Goal: Check status: Check status

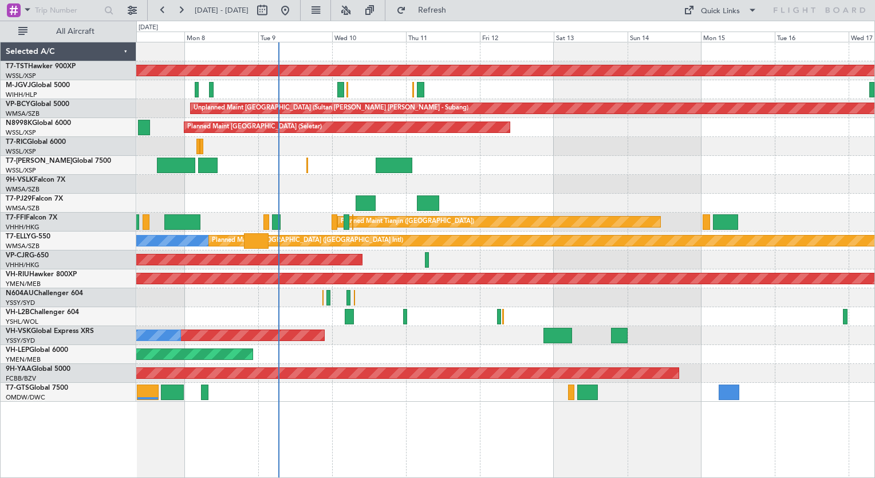
click at [364, 326] on div "Planned Maint [GEOGRAPHIC_DATA] (Seletar) Planned Maint Planned Maint [GEOGRAPH…" at bounding box center [505, 221] width 738 height 359
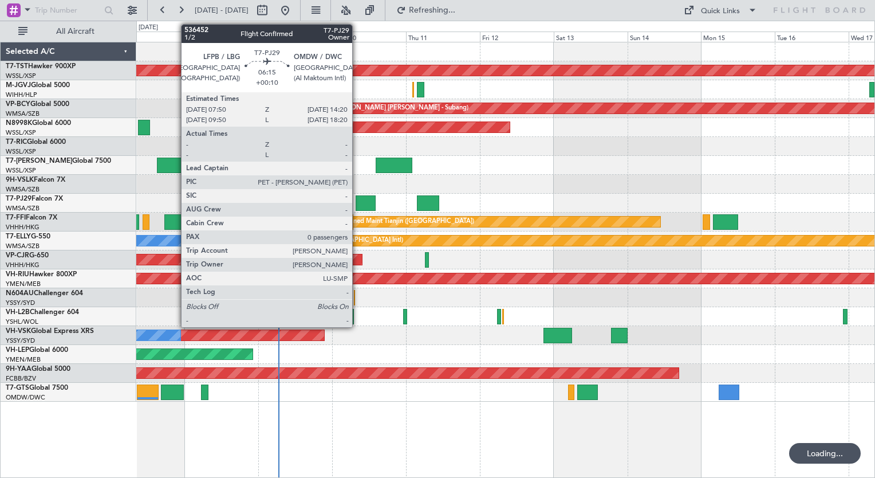
click at [358, 196] on div at bounding box center [366, 202] width 20 height 15
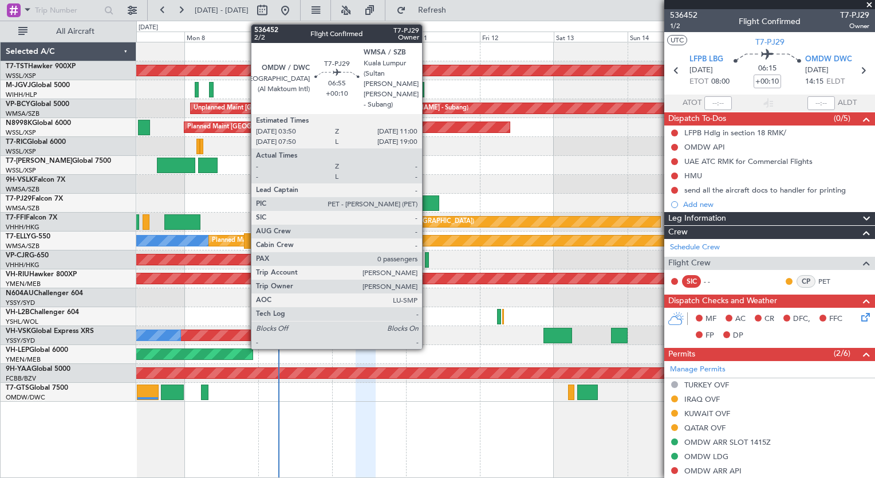
click at [426, 202] on div at bounding box center [428, 202] width 22 height 15
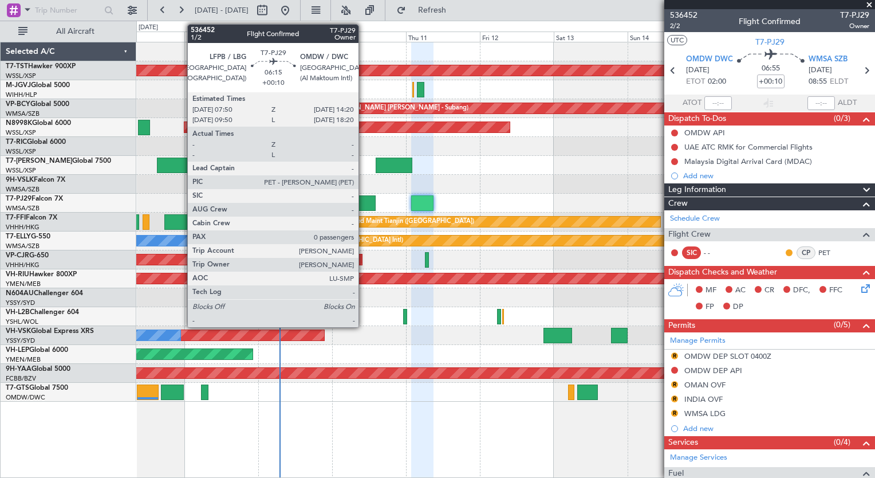
click at [364, 203] on div at bounding box center [366, 202] width 20 height 15
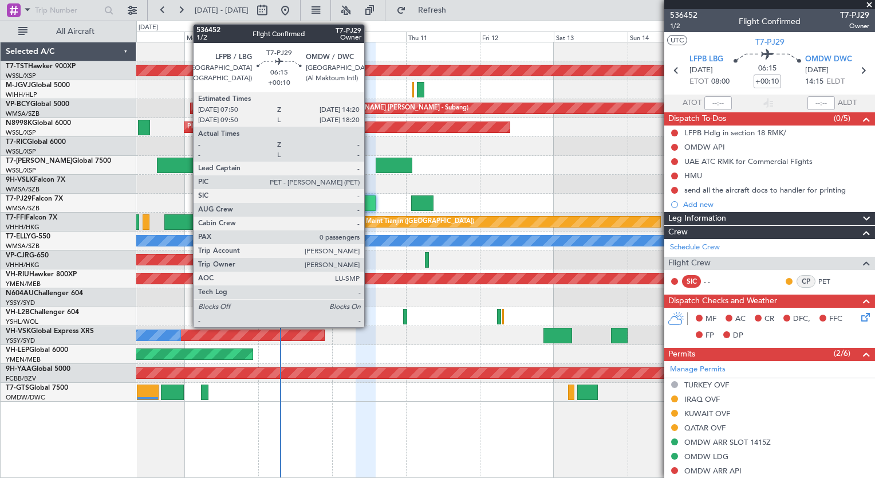
click at [369, 206] on div at bounding box center [366, 202] width 20 height 15
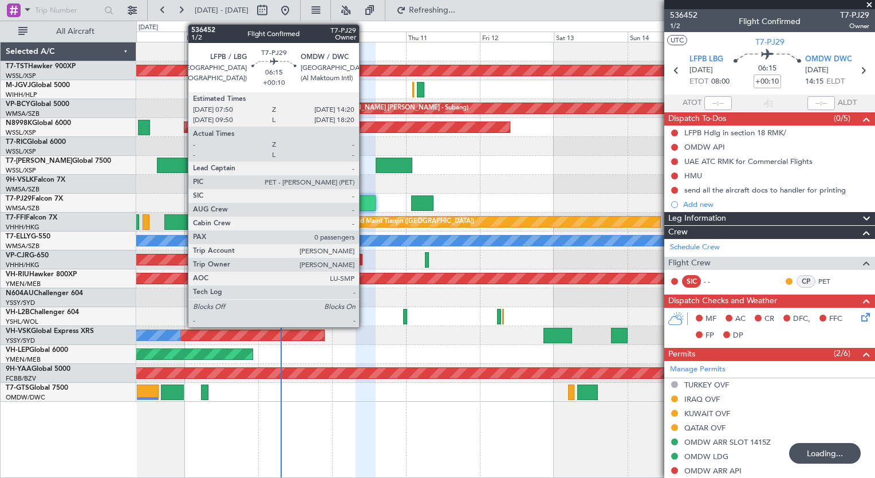
click at [364, 200] on div at bounding box center [366, 202] width 20 height 15
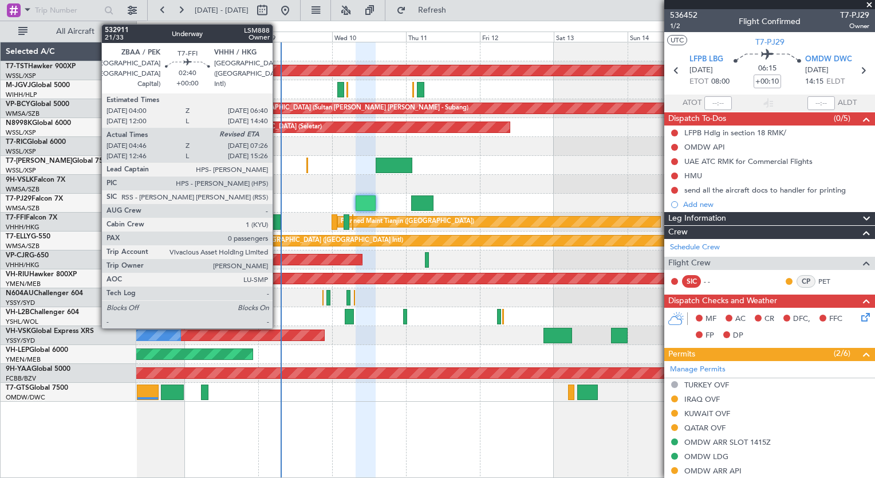
click at [278, 220] on div at bounding box center [276, 221] width 9 height 15
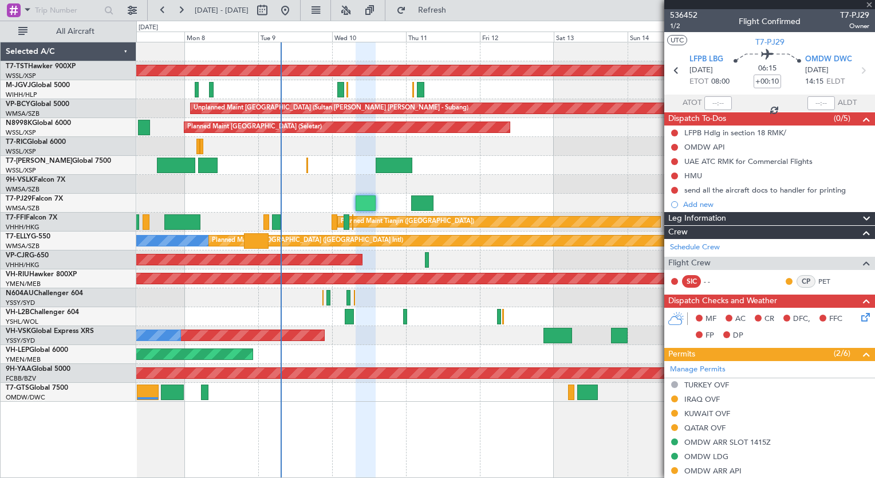
type input "04:46"
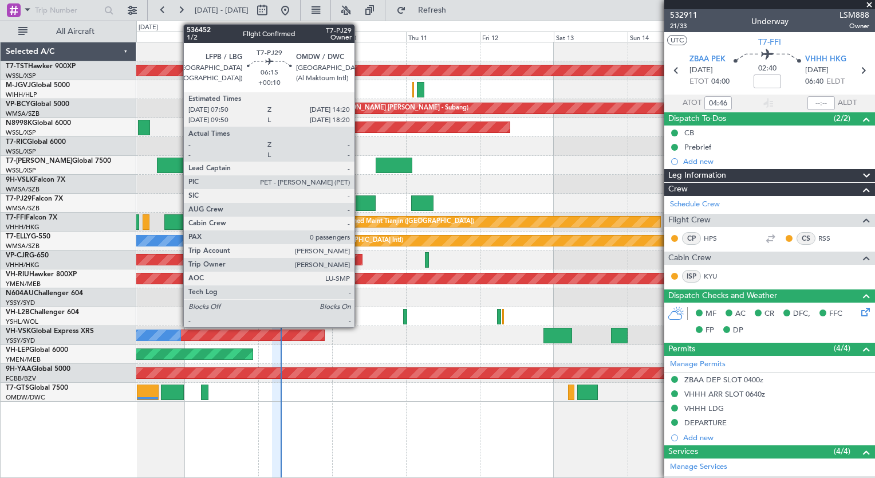
click at [360, 202] on div at bounding box center [366, 202] width 20 height 15
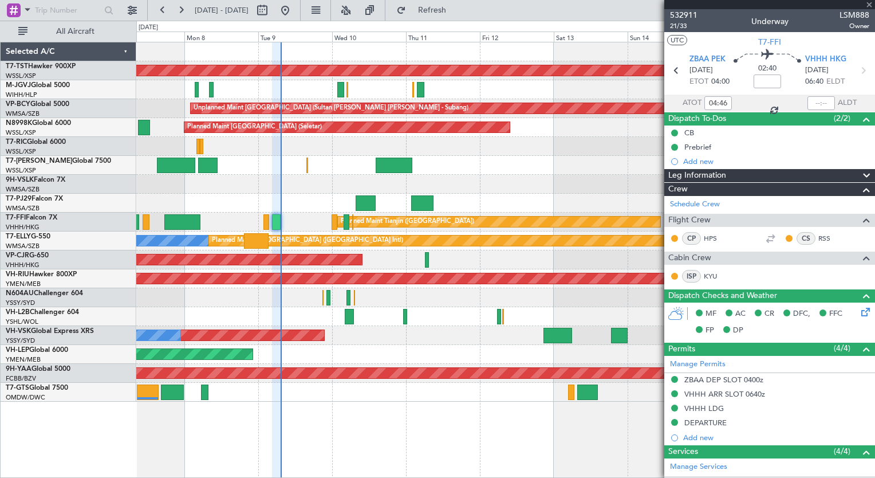
type input "+00:10"
